Goal: Task Accomplishment & Management: Use online tool/utility

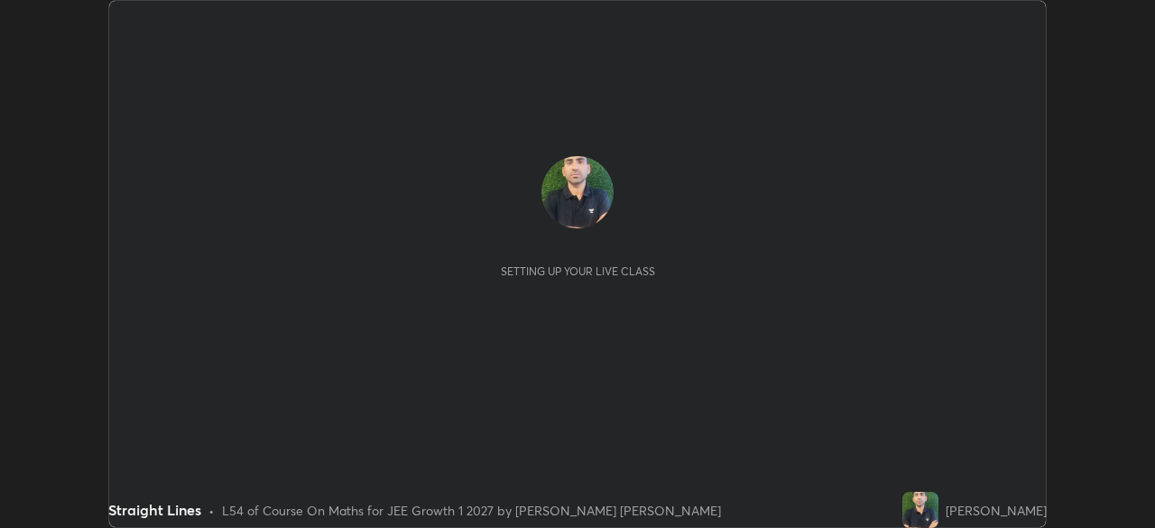
scroll to position [528, 1154]
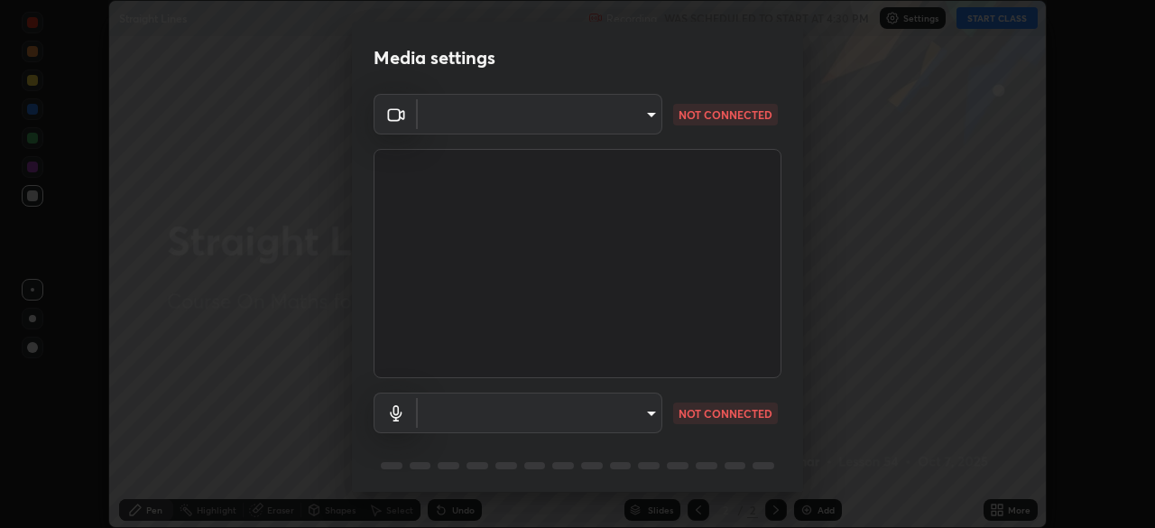
type input "4514f846d0bcb72f3252d7e45eebe9c98847c5fcf9957a3444b3c85dfbcf9b36"
type input "default"
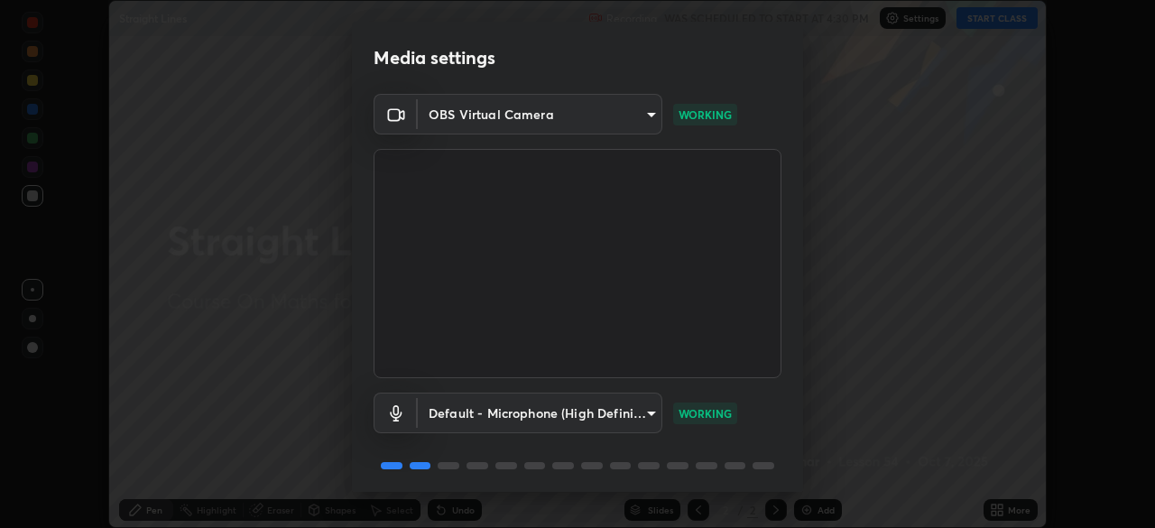
scroll to position [64, 0]
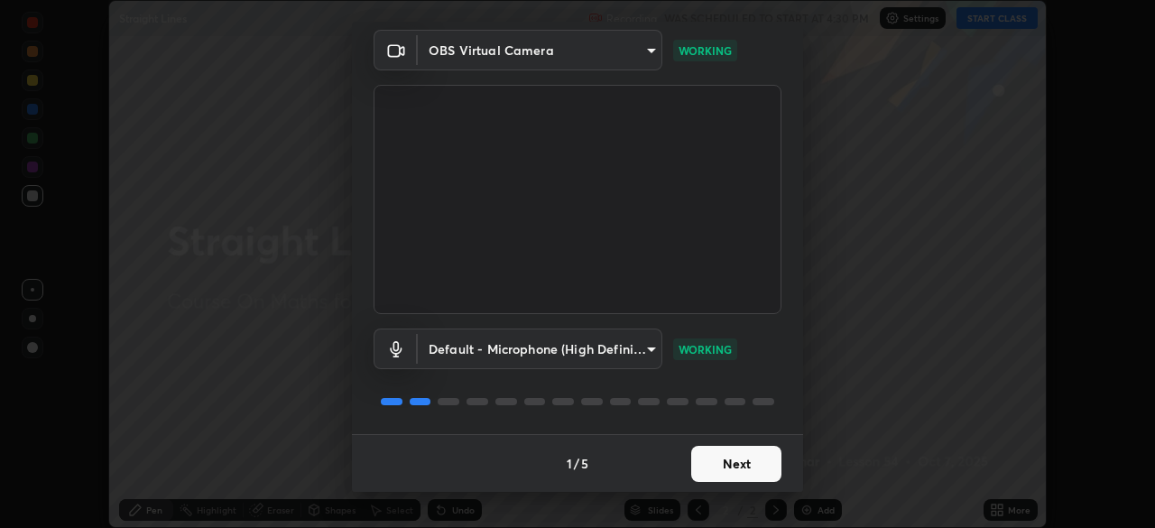
click at [725, 460] on button "Next" at bounding box center [736, 464] width 90 height 36
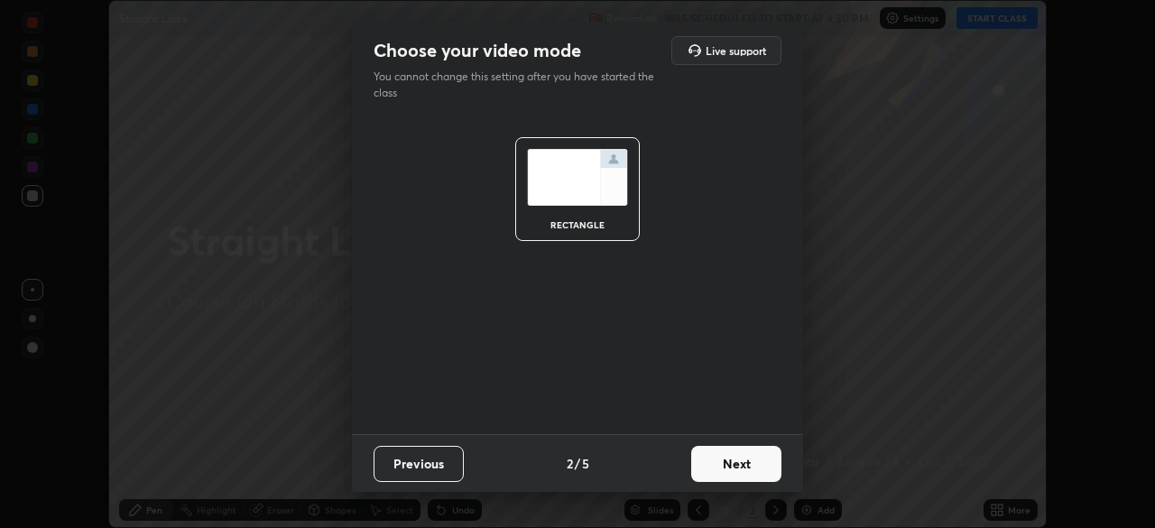
scroll to position [0, 0]
click at [730, 466] on button "Next" at bounding box center [736, 464] width 90 height 36
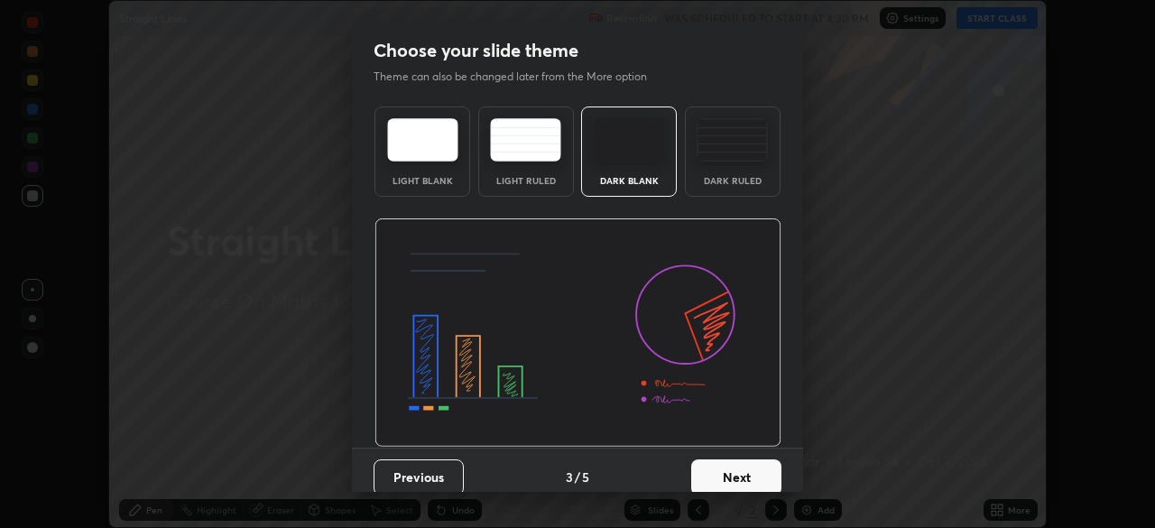
click at [734, 465] on button "Next" at bounding box center [736, 477] width 90 height 36
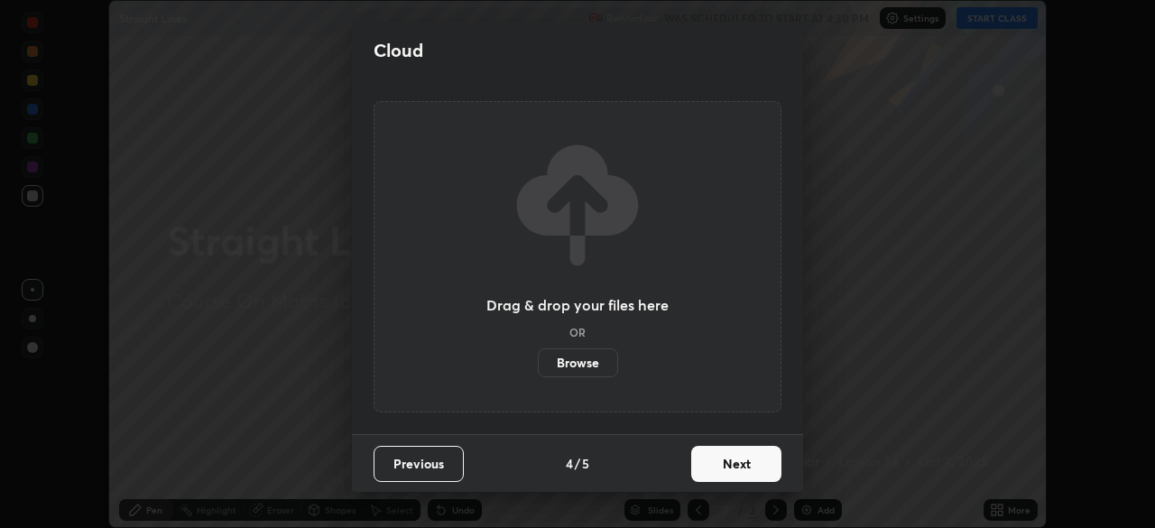
click at [732, 466] on button "Next" at bounding box center [736, 464] width 90 height 36
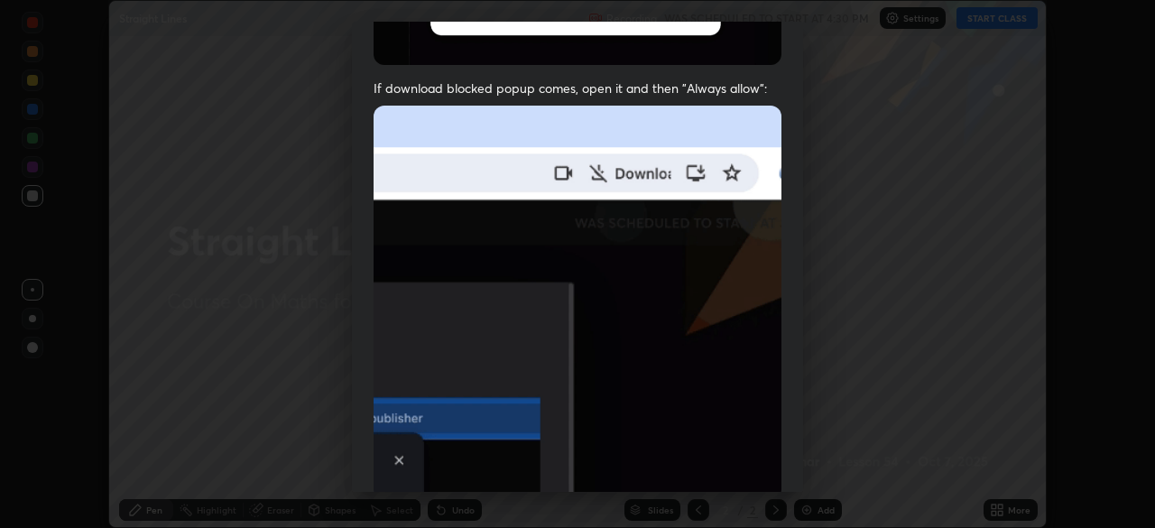
scroll to position [432, 0]
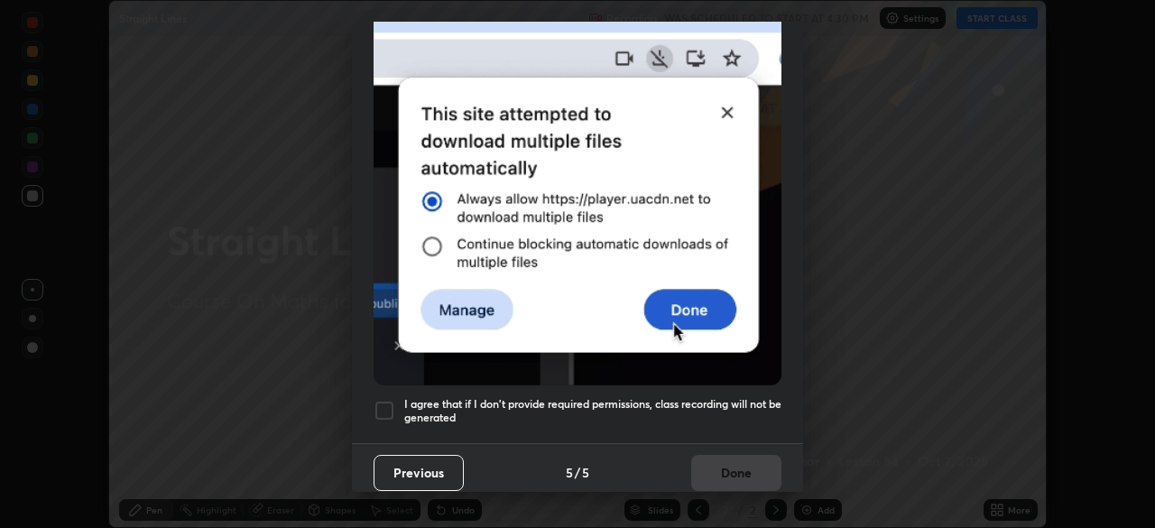
click at [688, 407] on h5 "I agree that if I don't provide required permissions, class recording will not …" at bounding box center [592, 411] width 377 height 28
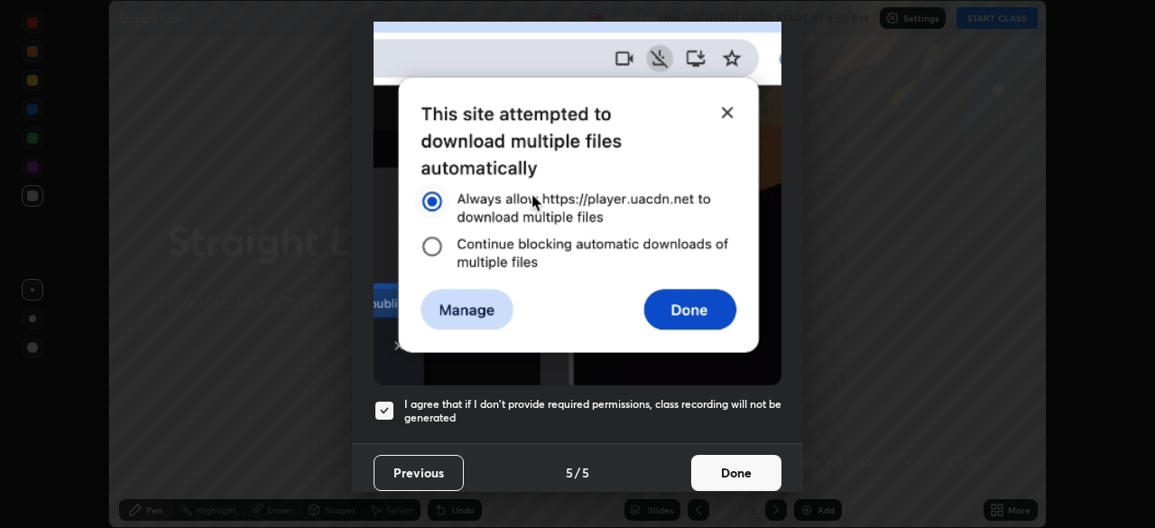
click at [740, 468] on button "Done" at bounding box center [736, 473] width 90 height 36
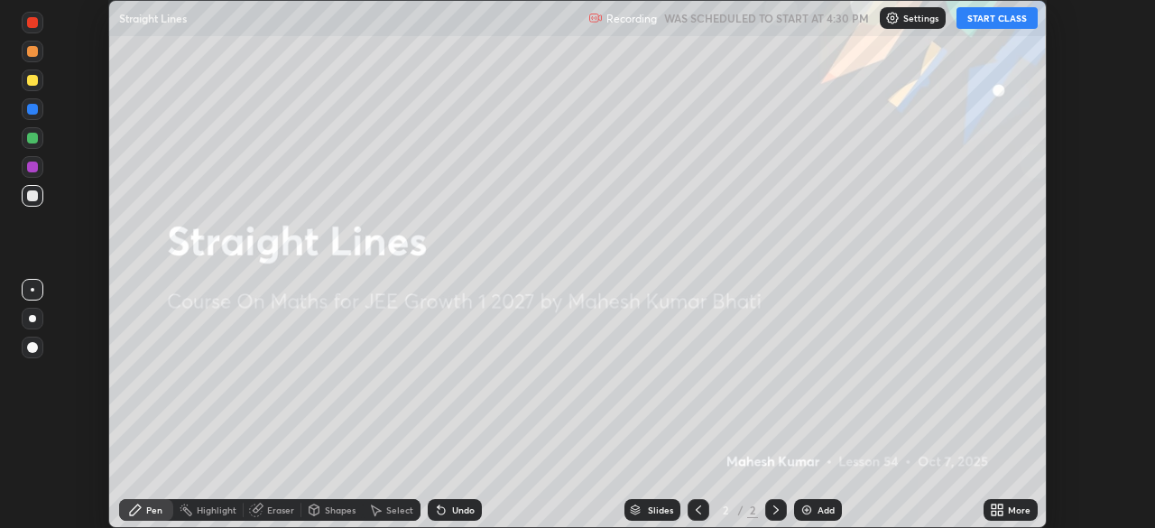
click at [987, 20] on button "START CLASS" at bounding box center [996, 18] width 81 height 22
